Goal: Information Seeking & Learning: Learn about a topic

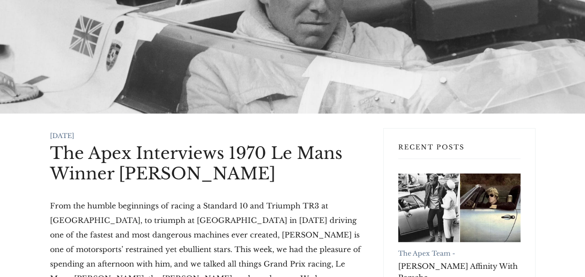
scroll to position [91, 0]
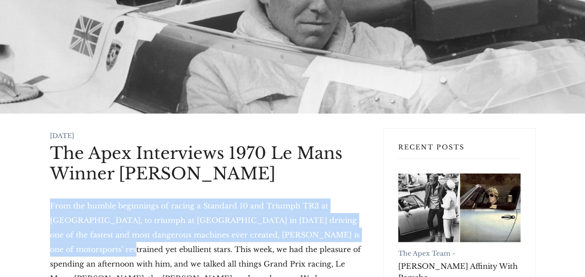
drag, startPoint x: 66, startPoint y: 190, endPoint x: 42, endPoint y: 150, distance: 46.7
copy p "From the humble beginnings of racing a Standard 10 and Triumph TR3 at [GEOGRAPH…"
drag, startPoint x: 261, startPoint y: 112, endPoint x: 123, endPoint y: 119, distance: 138.8
click at [123, 143] on h1 "The Apex Interviews 1970 Le Mans Winner [PERSON_NAME]" at bounding box center [209, 163] width 319 height 41
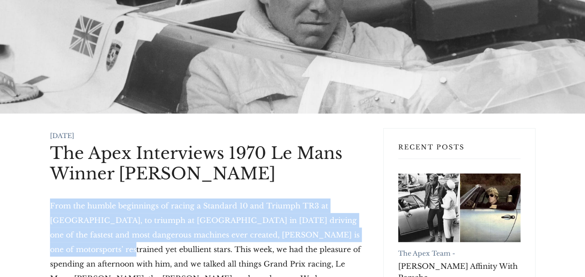
copy h1 "[PERSON_NAME]"
drag, startPoint x: 50, startPoint y: 145, endPoint x: 69, endPoint y: 190, distance: 48.9
click at [69, 199] on p "From the humble beginnings of racing a Standard 10 and Triumph TR3 at [GEOGRAPH…" at bounding box center [209, 250] width 319 height 102
copy p "From the humble beginnings of racing a Standard 10 and Triumph TR3 at [GEOGRAPH…"
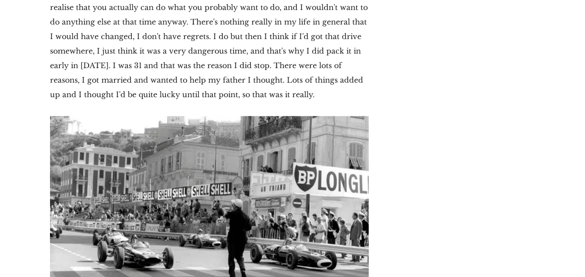
scroll to position [4589, 0]
